Goal: Navigation & Orientation: Find specific page/section

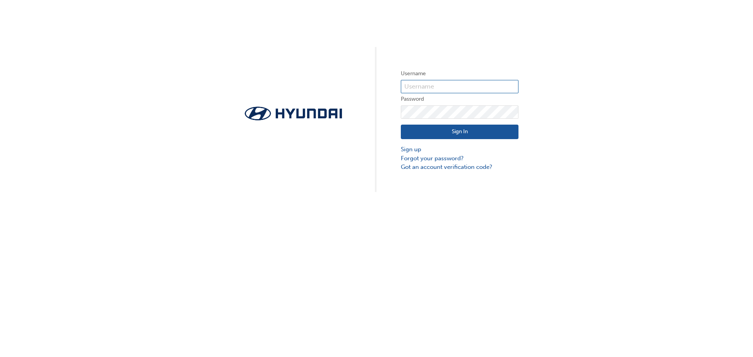
click at [439, 85] on input "text" at bounding box center [460, 86] width 118 height 13
type input "j"
click at [417, 87] on input "text" at bounding box center [460, 86] width 118 height 13
